Goal: Transaction & Acquisition: Purchase product/service

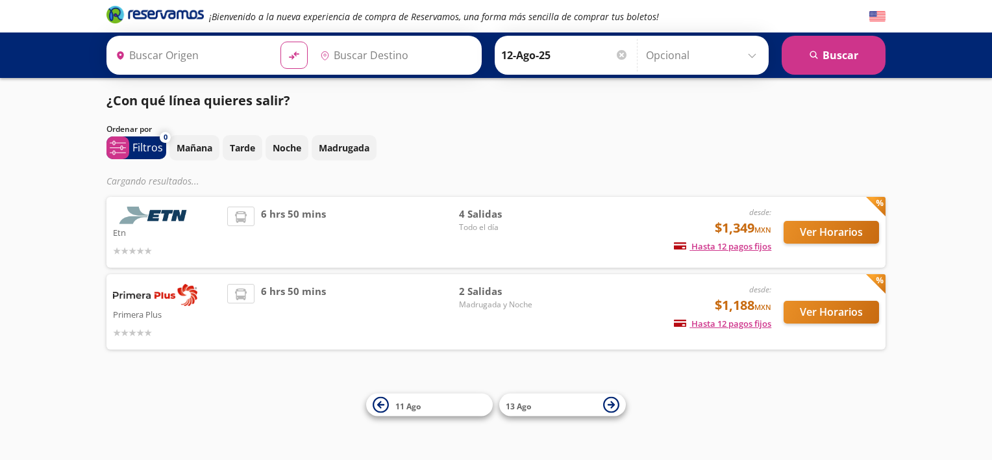
type input "[GEOGRAPHIC_DATA], [GEOGRAPHIC_DATA]"
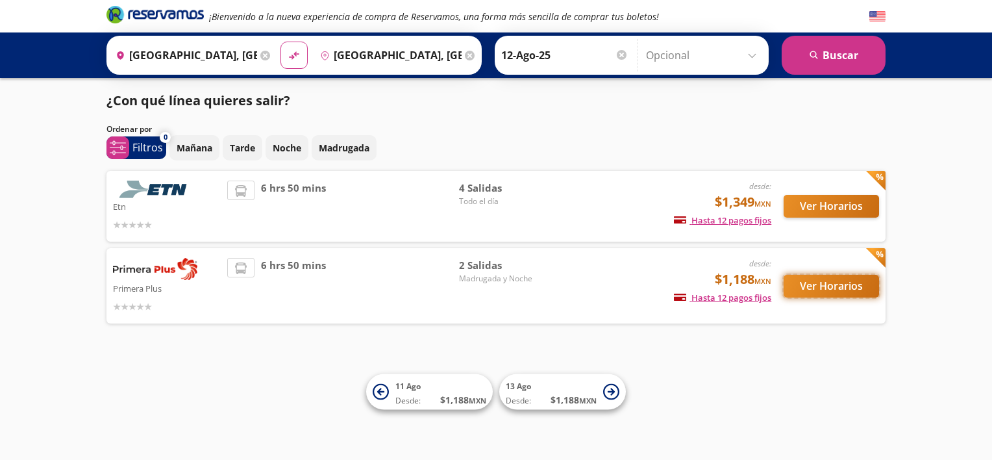
click at [835, 286] on button "Ver Horarios" at bounding box center [830, 286] width 95 height 23
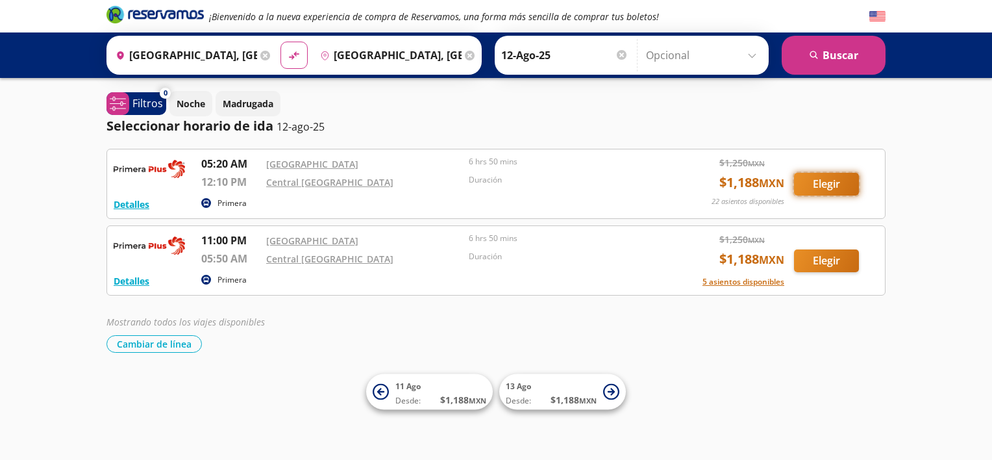
click at [823, 180] on button "Elegir" at bounding box center [826, 184] width 65 height 23
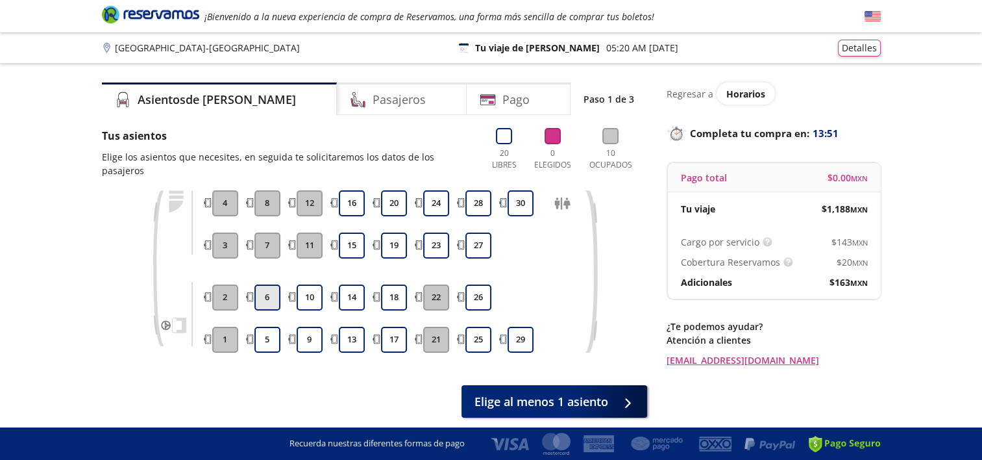
click at [270, 284] on button "6" at bounding box center [267, 297] width 26 height 26
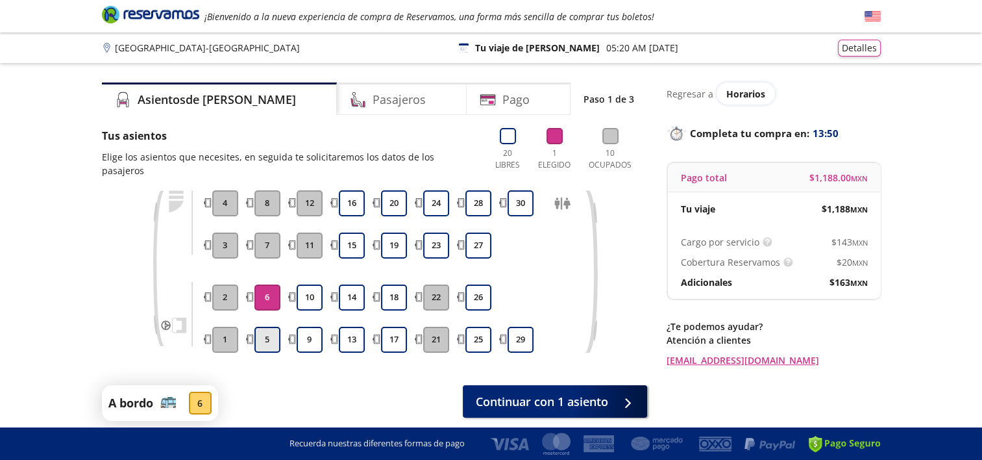
click at [273, 326] on button "5" at bounding box center [267, 339] width 26 height 26
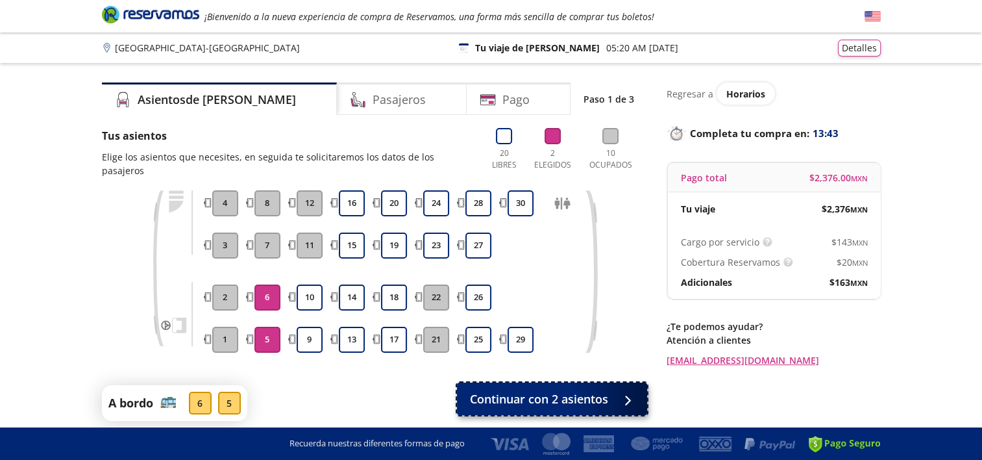
click at [582, 390] on span "Continuar con 2 asientos" at bounding box center [539, 399] width 138 height 18
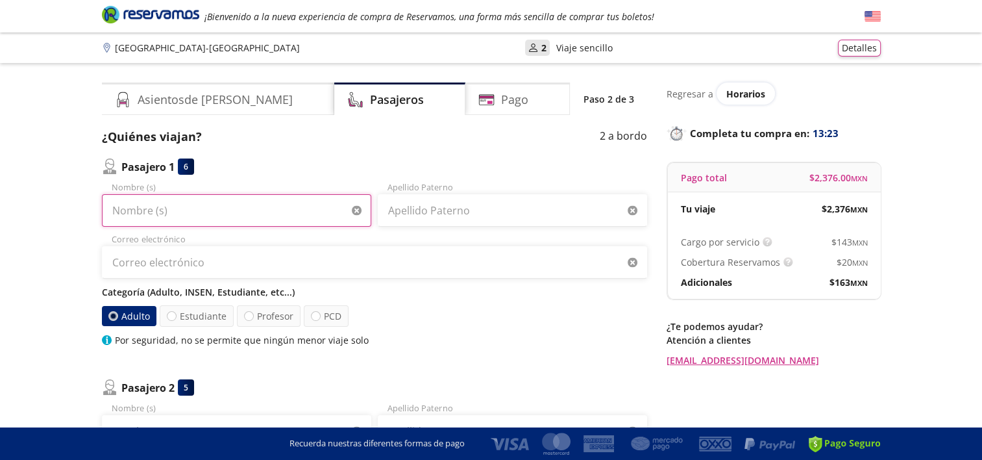
click at [204, 206] on input "Nombre (s)" at bounding box center [236, 210] width 269 height 32
type input "[PERSON_NAME]"
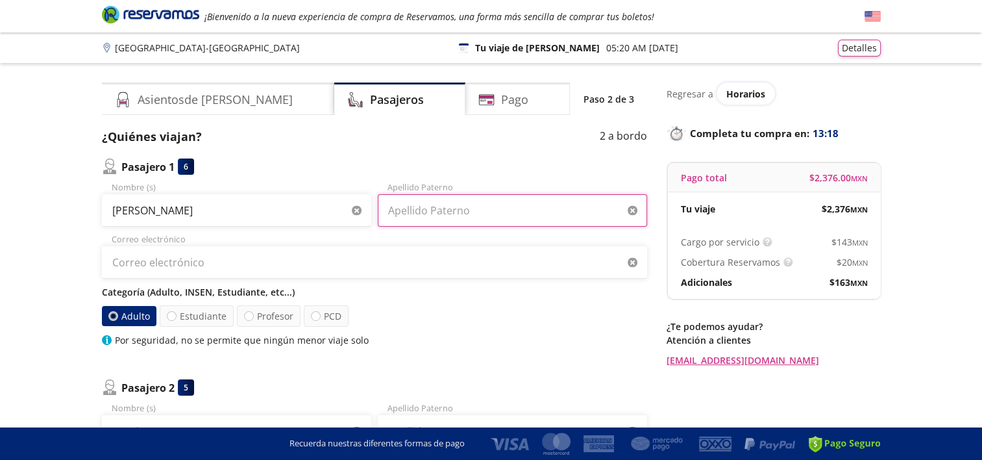
type input "[PERSON_NAME]"
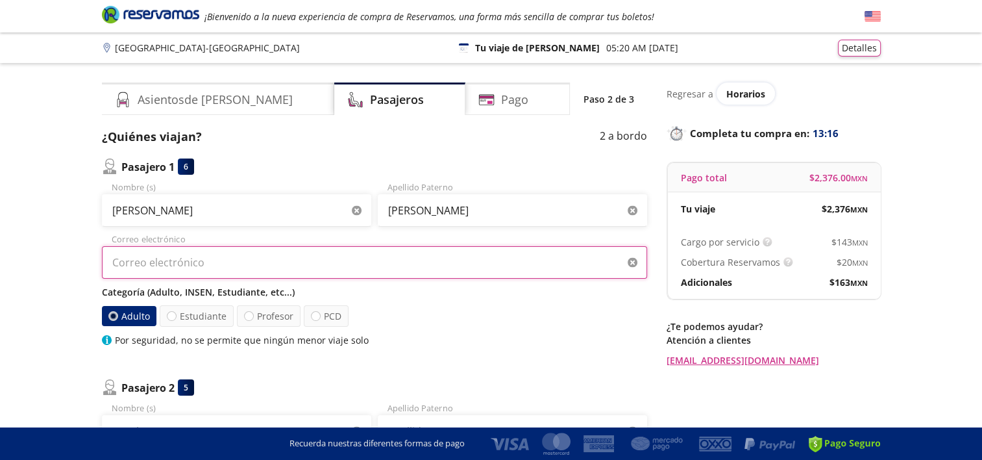
click at [170, 262] on input "Correo electrónico" at bounding box center [374, 262] width 545 height 32
type input "[PERSON_NAME][EMAIL_ADDRESS][DOMAIN_NAME]"
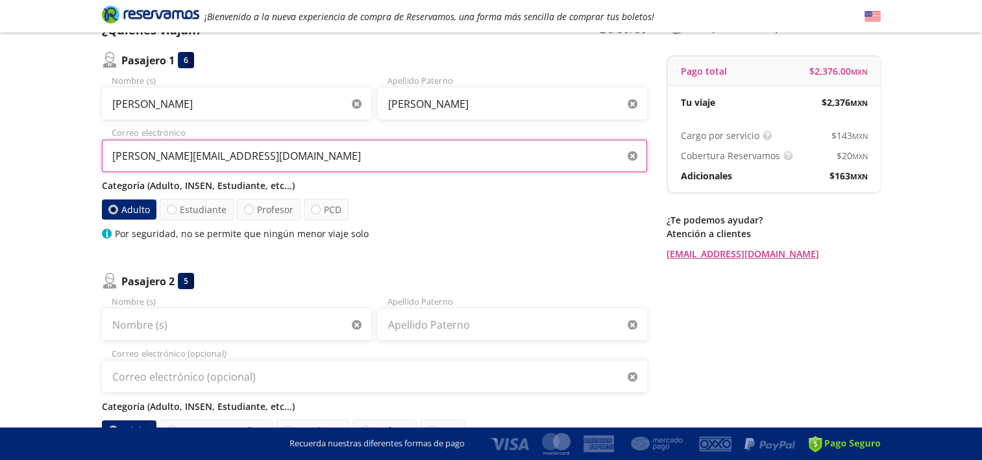
scroll to position [130, 0]
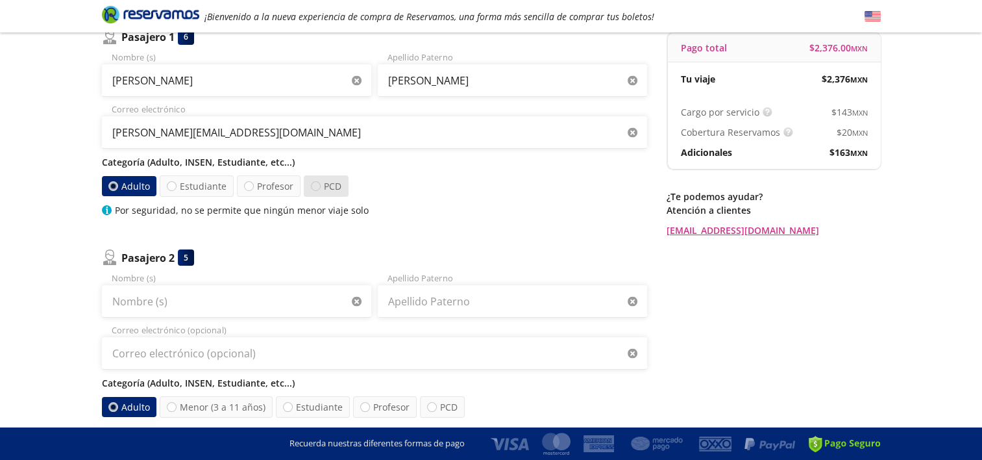
click at [311, 186] on div at bounding box center [316, 186] width 10 height 10
click at [312, 186] on input "PCD" at bounding box center [316, 186] width 8 height 8
radio input "true"
click at [109, 188] on div at bounding box center [114, 186] width 10 height 10
click at [110, 188] on input "Adulto" at bounding box center [114, 186] width 8 height 8
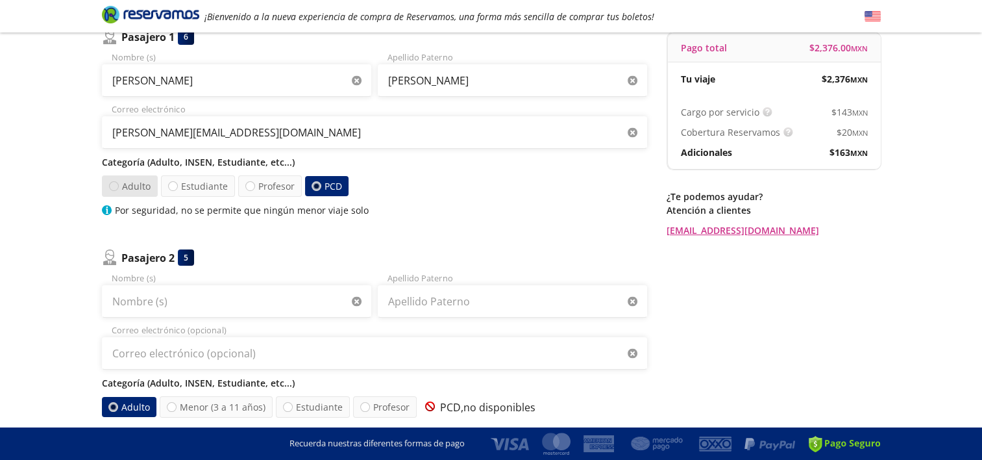
radio input "true"
radio input "false"
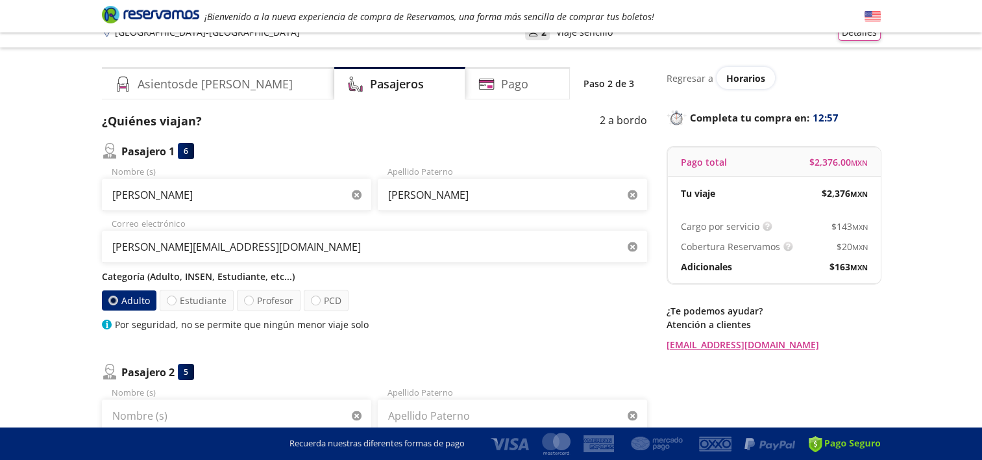
scroll to position [0, 0]
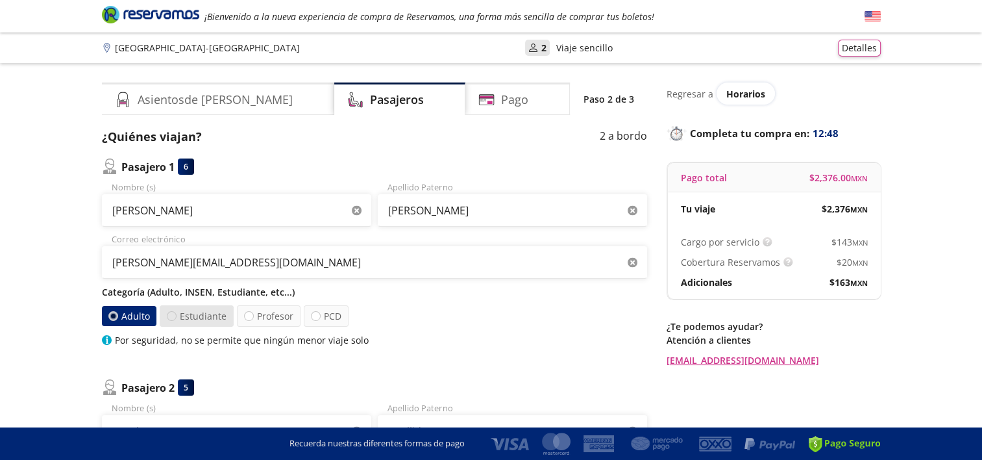
click at [172, 315] on div at bounding box center [172, 316] width 10 height 10
click at [172, 315] on input "Estudiante" at bounding box center [171, 316] width 8 height 8
radio input "true"
radio input "false"
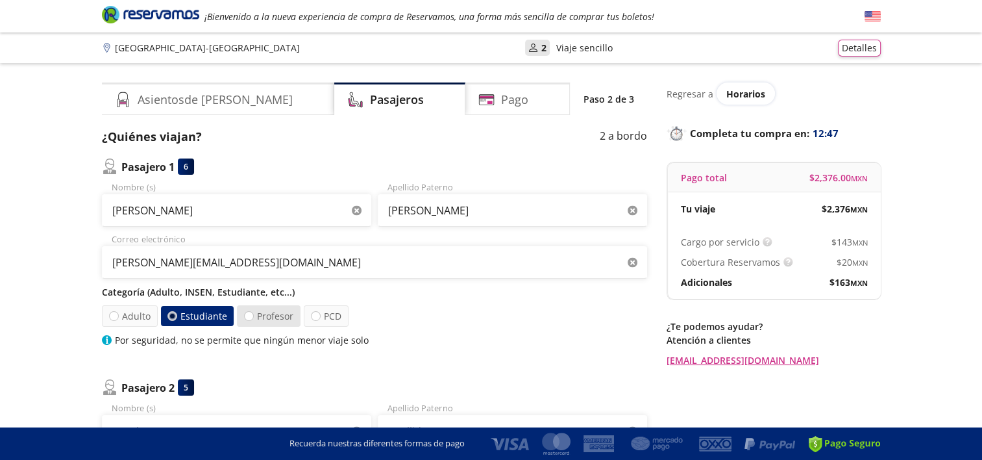
click at [267, 314] on label "Profesor" at bounding box center [269, 315] width 64 height 21
click at [253, 314] on input "Profesor" at bounding box center [249, 316] width 8 height 8
radio input "true"
radio input "false"
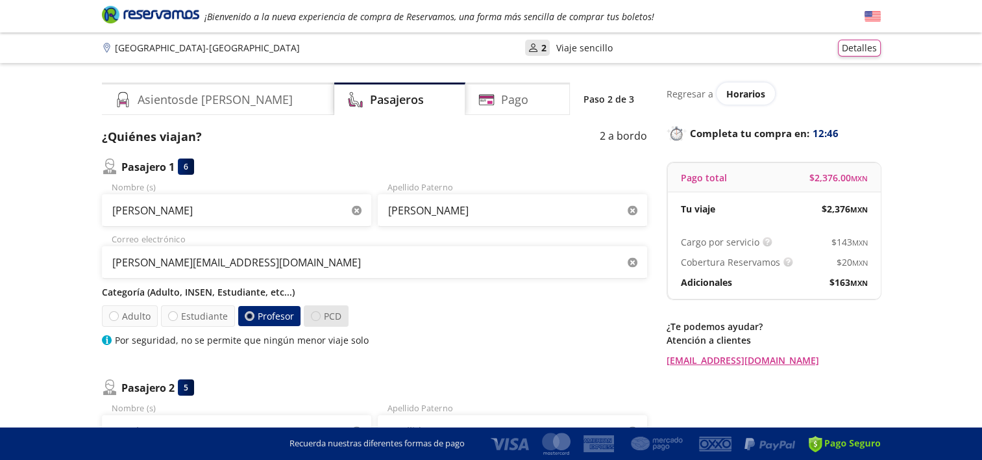
click at [315, 315] on div at bounding box center [315, 316] width 10 height 10
click at [315, 315] on input "PCD" at bounding box center [316, 316] width 8 height 8
radio input "true"
radio input "false"
click at [122, 315] on label "Adulto" at bounding box center [130, 315] width 56 height 21
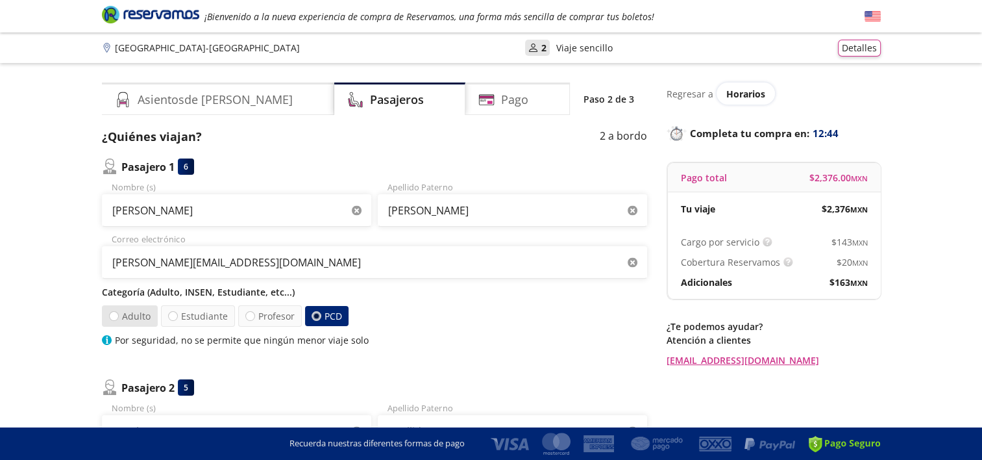
click at [118, 315] on input "Adulto" at bounding box center [114, 316] width 8 height 8
radio input "true"
radio input "false"
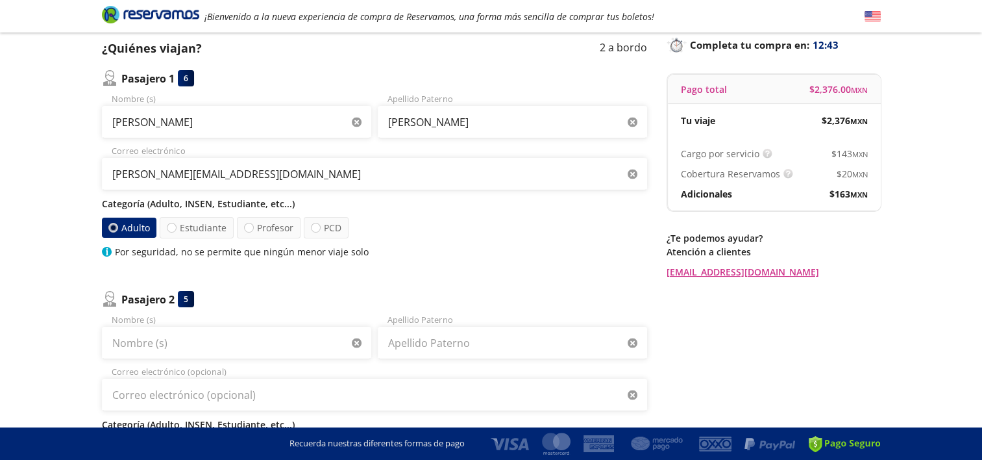
scroll to position [130, 0]
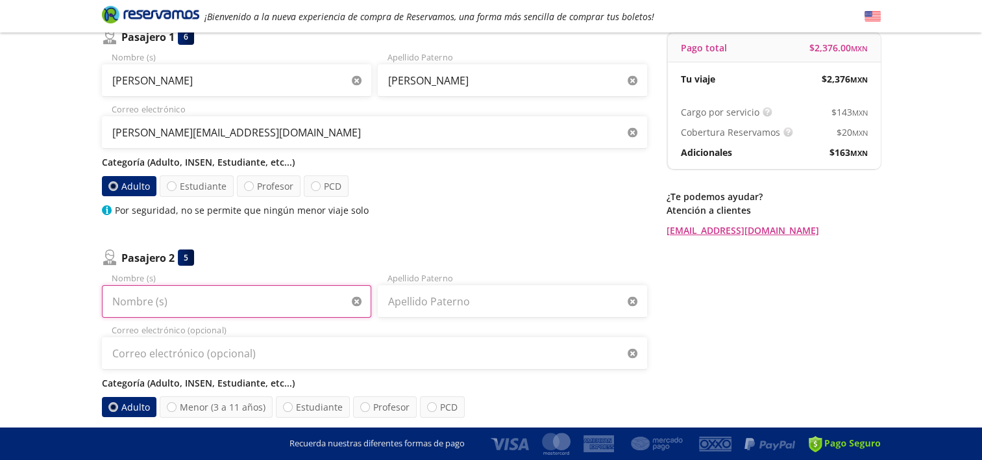
click at [169, 308] on input "Nombre (s)" at bounding box center [236, 301] width 269 height 32
type input "[PERSON_NAME]"
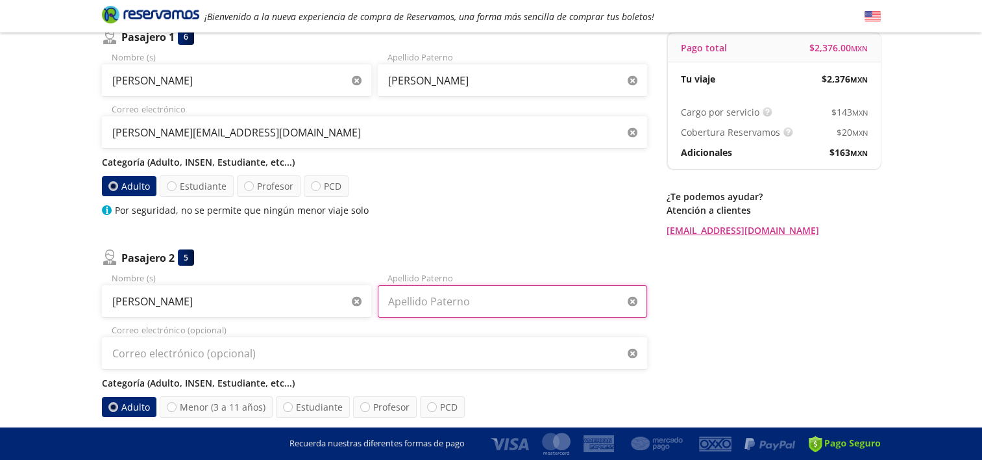
click at [449, 304] on input "Apellido Paterno" at bounding box center [512, 301] width 269 height 32
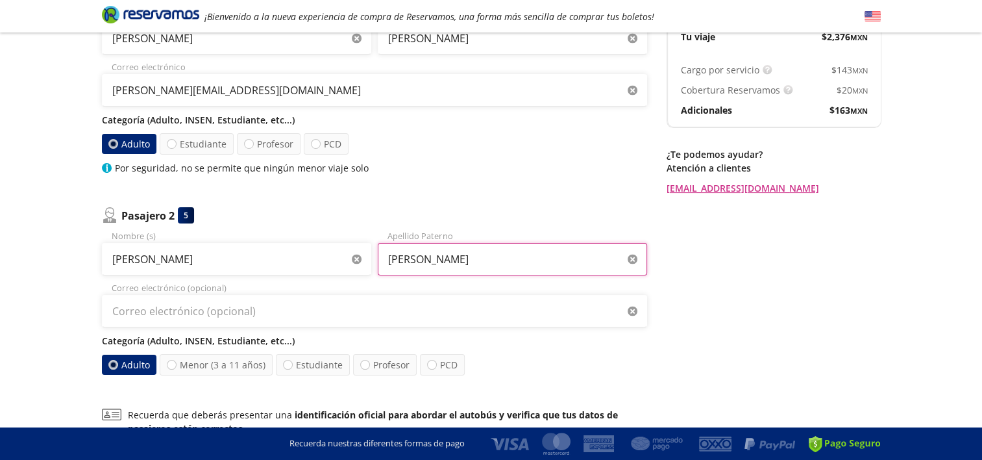
scroll to position [195, 0]
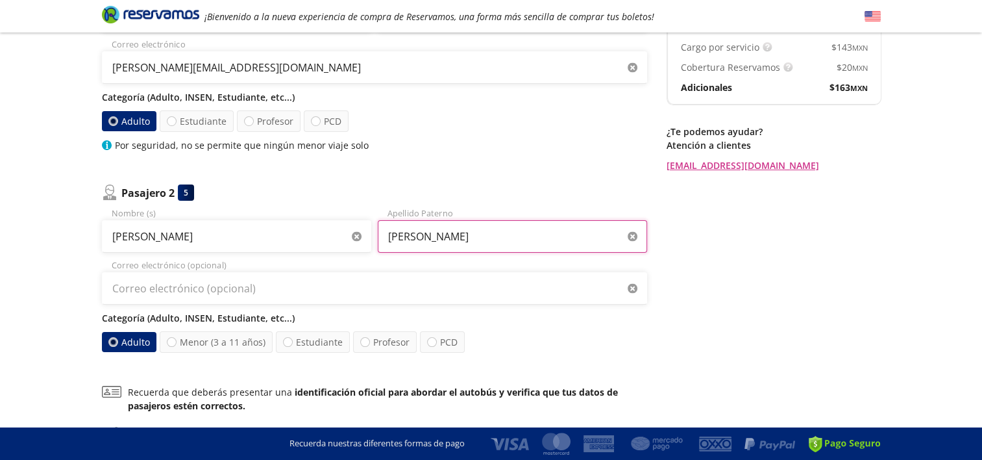
type input "[PERSON_NAME]"
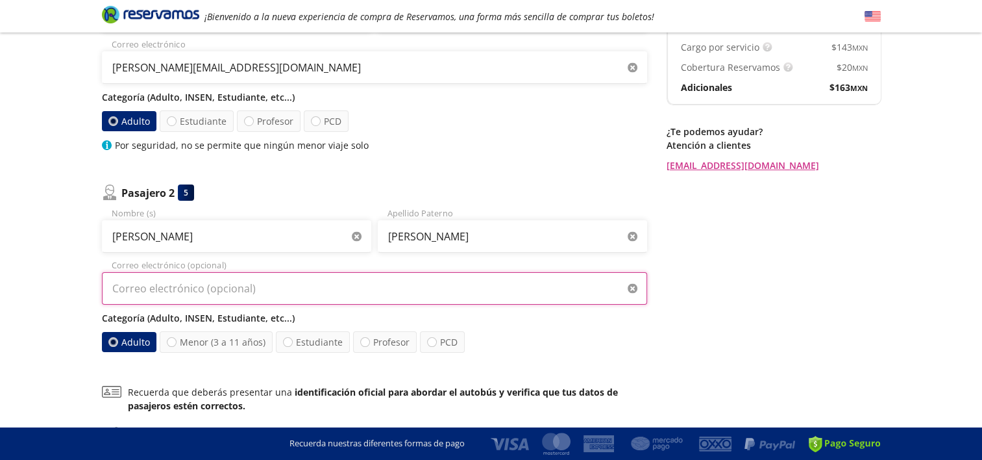
click at [177, 292] on input "Correo electrónico (opcional)" at bounding box center [374, 288] width 545 height 32
type input "[PERSON_NAME][EMAIL_ADDRESS][DOMAIN_NAME]"
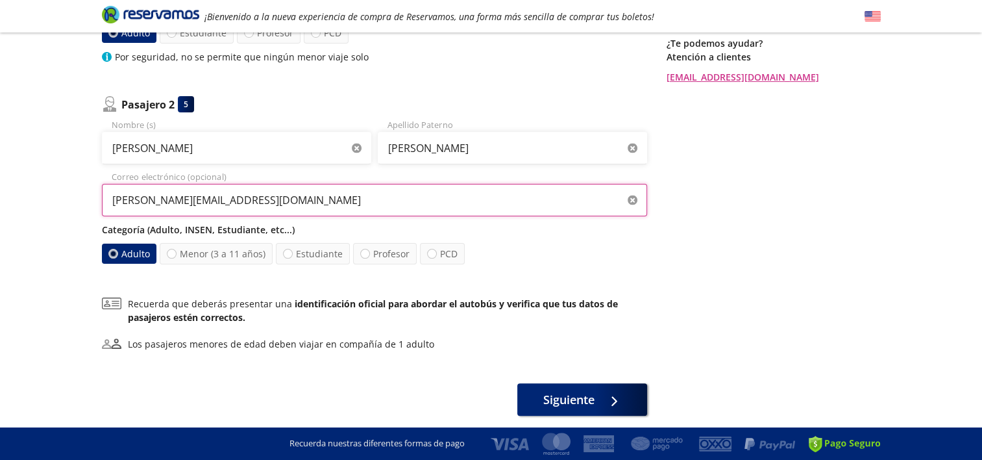
scroll to position [325, 0]
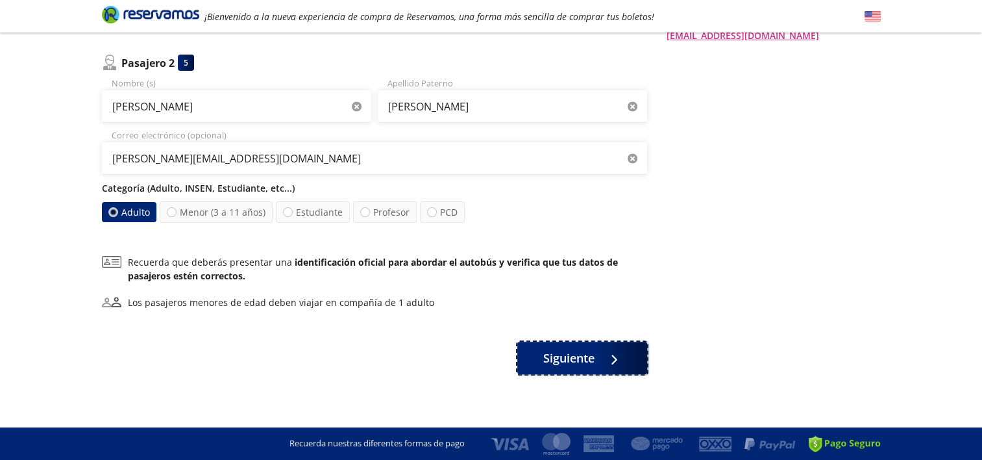
click at [552, 361] on span "Siguiente" at bounding box center [568, 358] width 51 height 18
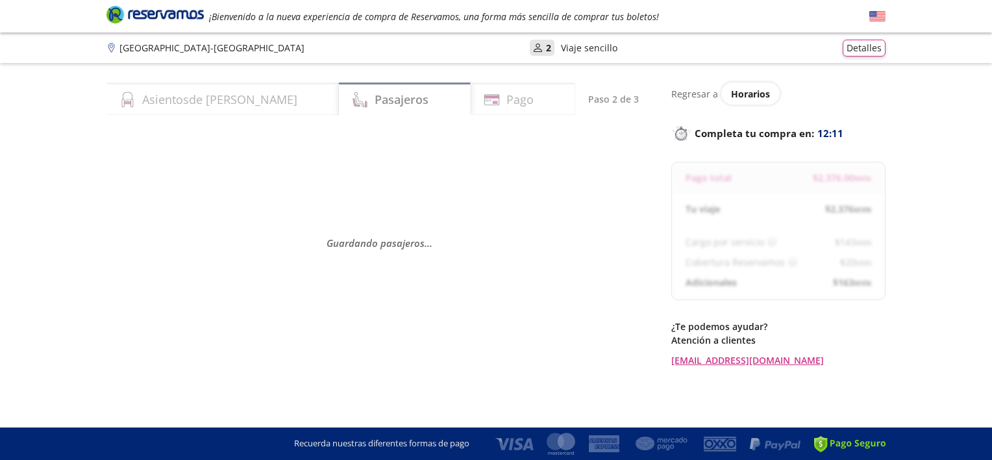
select select "MX"
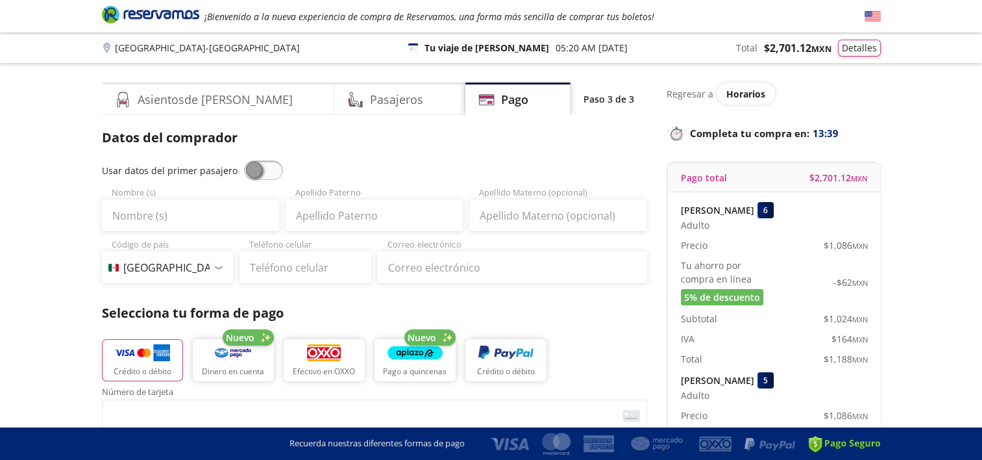
click at [245, 173] on span at bounding box center [263, 169] width 39 height 19
click at [244, 160] on input "checkbox" at bounding box center [244, 160] width 0 height 0
type input "[PERSON_NAME]"
type input "[PERSON_NAME][EMAIL_ADDRESS][DOMAIN_NAME]"
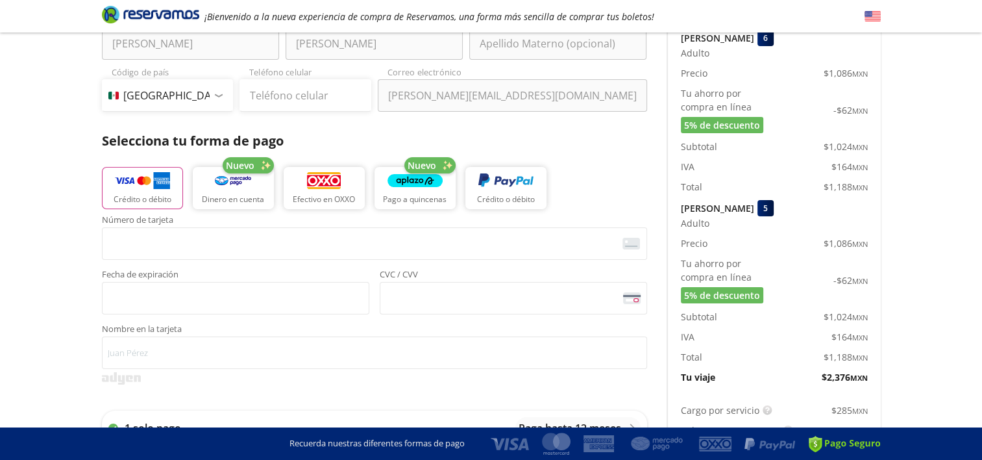
scroll to position [195, 0]
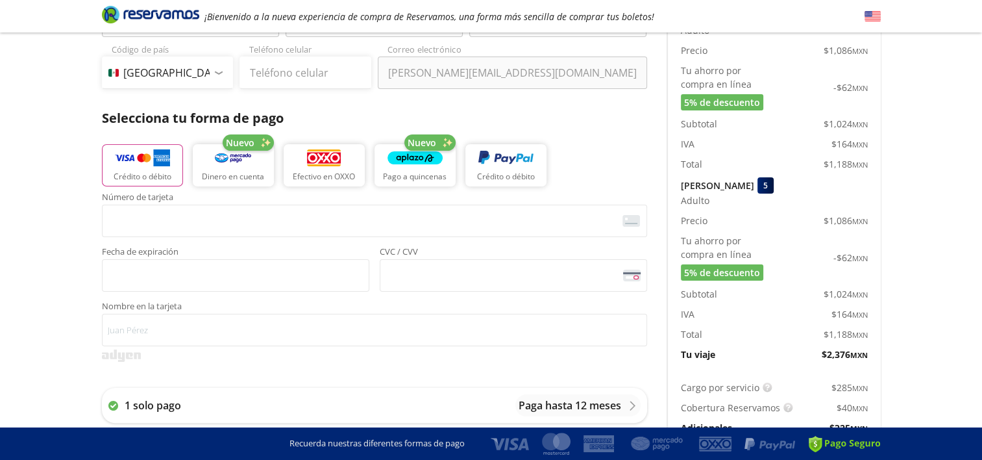
click at [485, 101] on div "Datos del comprador Usar datos del primer pasajero [PERSON_NAME] Nombre (s) [PE…" at bounding box center [374, 213] width 545 height 561
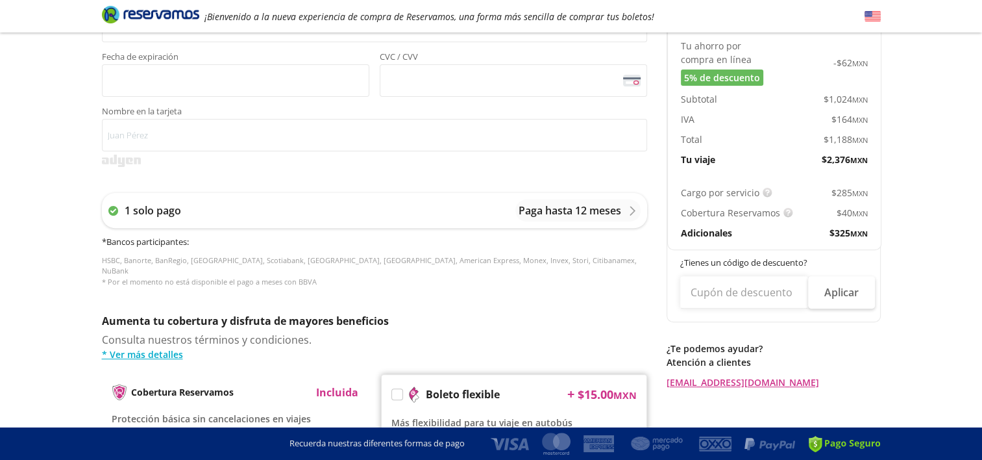
scroll to position [454, 0]
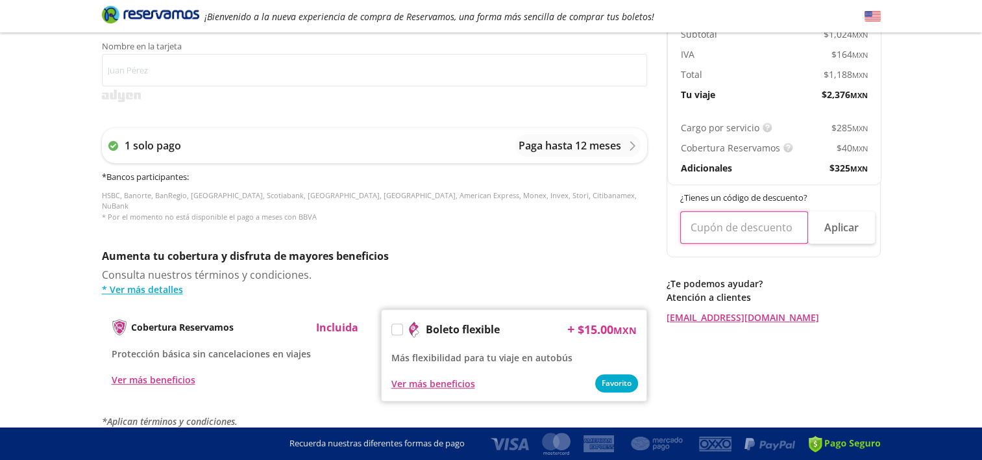
click at [748, 225] on input "text" at bounding box center [744, 227] width 128 height 32
click at [400, 208] on p "HSBC, Banorte, BanRegio, Inbursa, Scotiabank, [GEOGRAPHIC_DATA], Santander, Ame…" at bounding box center [374, 206] width 545 height 32
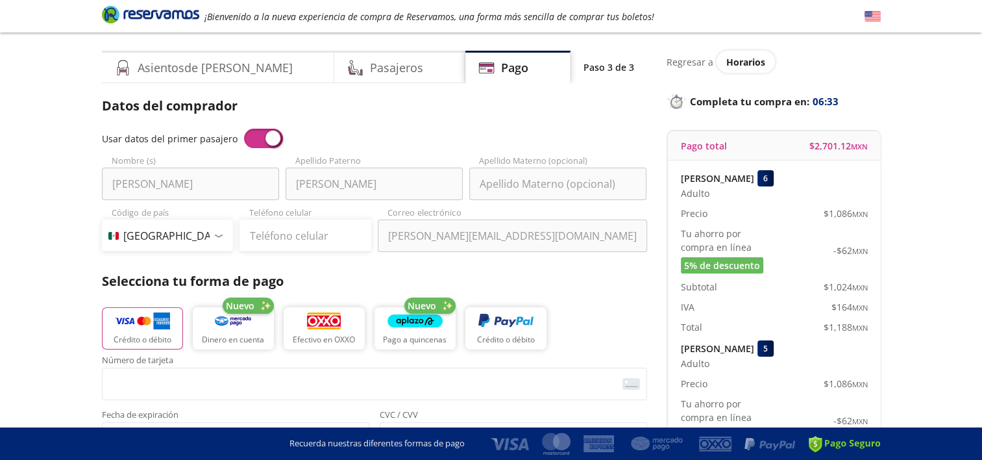
scroll to position [0, 0]
